Goal: Task Accomplishment & Management: Complete application form

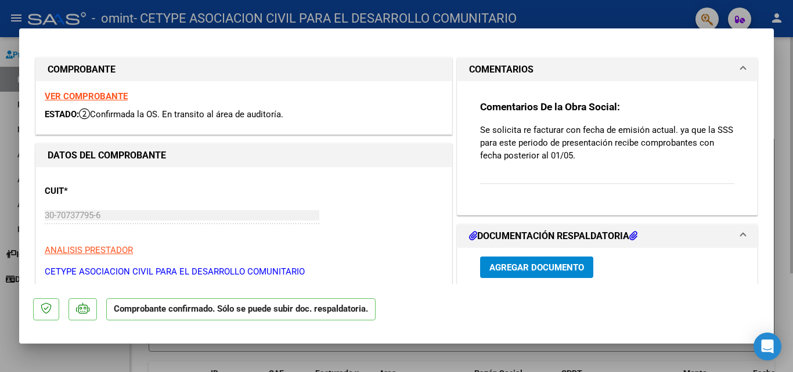
click at [780, 55] on div at bounding box center [396, 186] width 793 height 372
type input "$ 0,00"
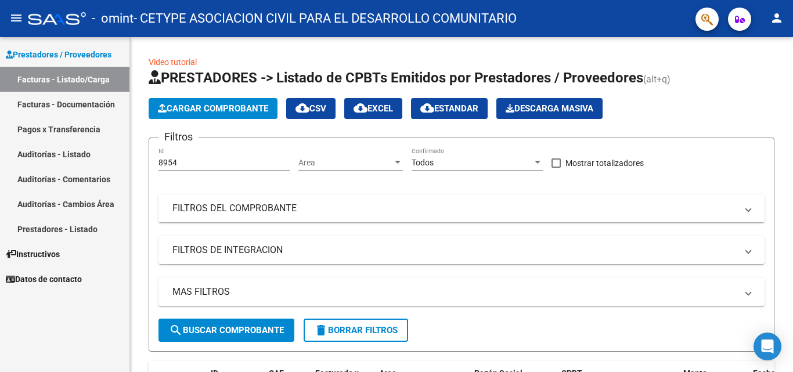
click at [75, 81] on link "Facturas - Listado/Carga" at bounding box center [64, 79] width 129 height 25
click at [777, 20] on mat-icon "person" at bounding box center [777, 18] width 14 height 14
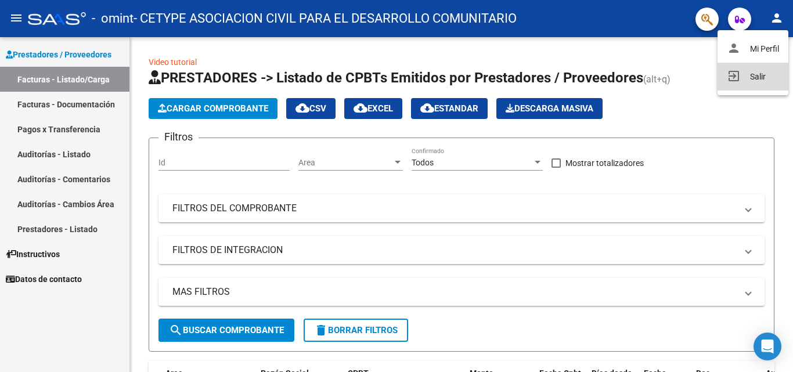
click at [753, 79] on button "exit_to_app Salir" at bounding box center [753, 77] width 71 height 28
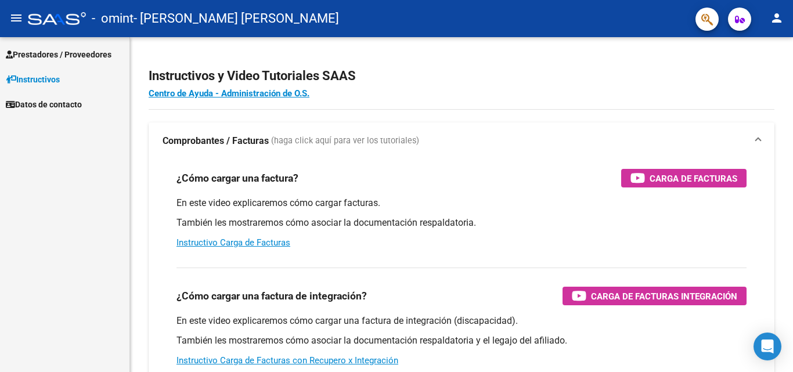
click at [35, 55] on span "Prestadores / Proveedores" at bounding box center [59, 54] width 106 height 13
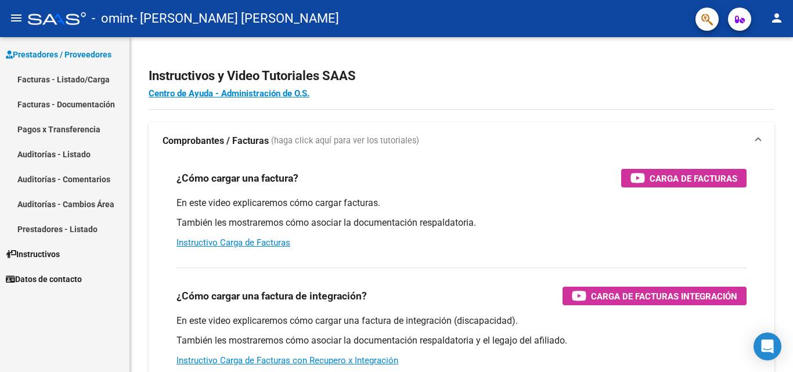
click at [35, 77] on link "Facturas - Listado/Carga" at bounding box center [64, 79] width 129 height 25
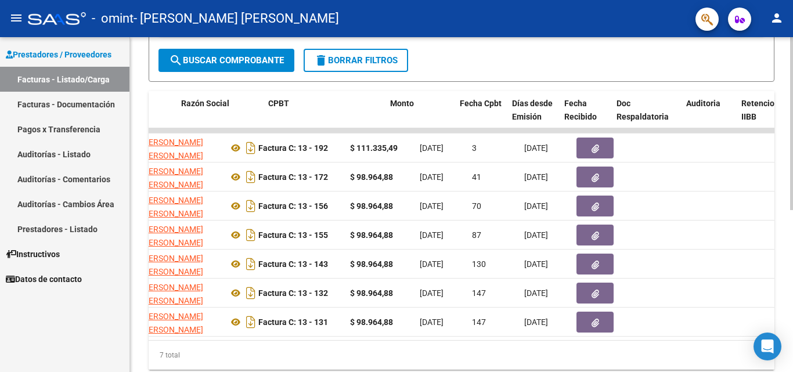
scroll to position [0, 293]
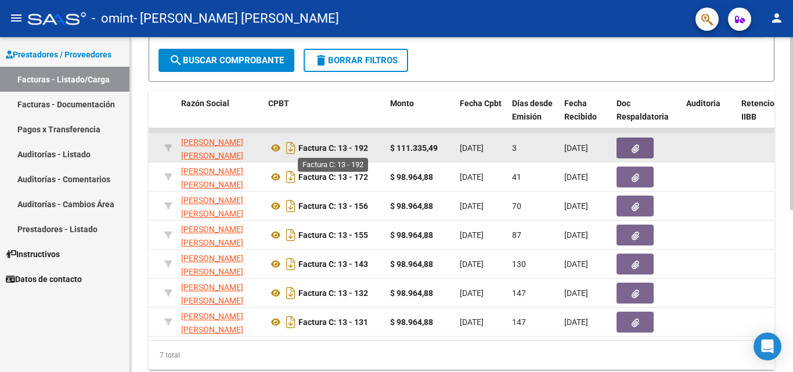
click at [364, 147] on strong "Factura C: 13 - 192" at bounding box center [333, 147] width 70 height 9
click at [624, 150] on button "button" at bounding box center [635, 148] width 37 height 21
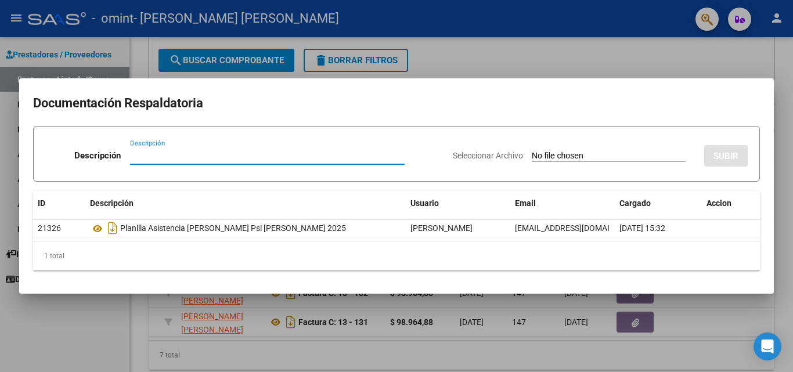
click at [448, 51] on div at bounding box center [396, 186] width 793 height 372
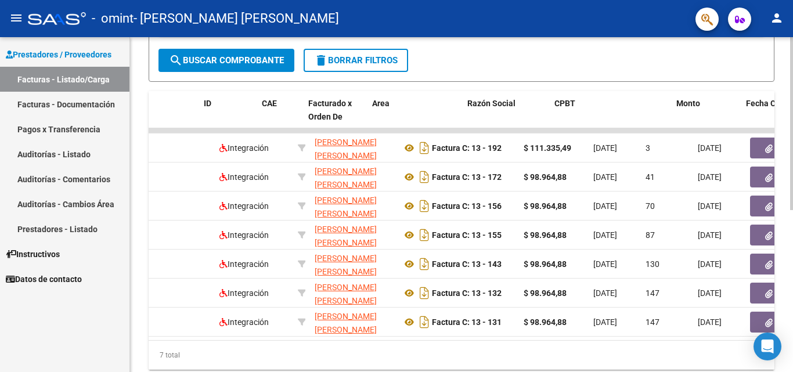
scroll to position [0, 0]
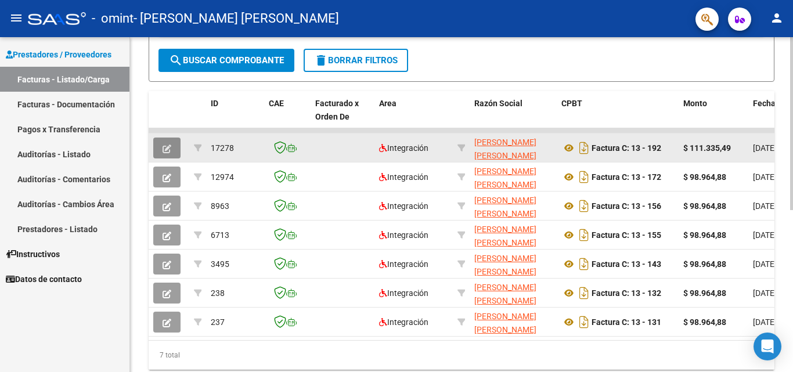
click at [165, 143] on span "button" at bounding box center [167, 148] width 9 height 10
